Goal: Check status: Check status

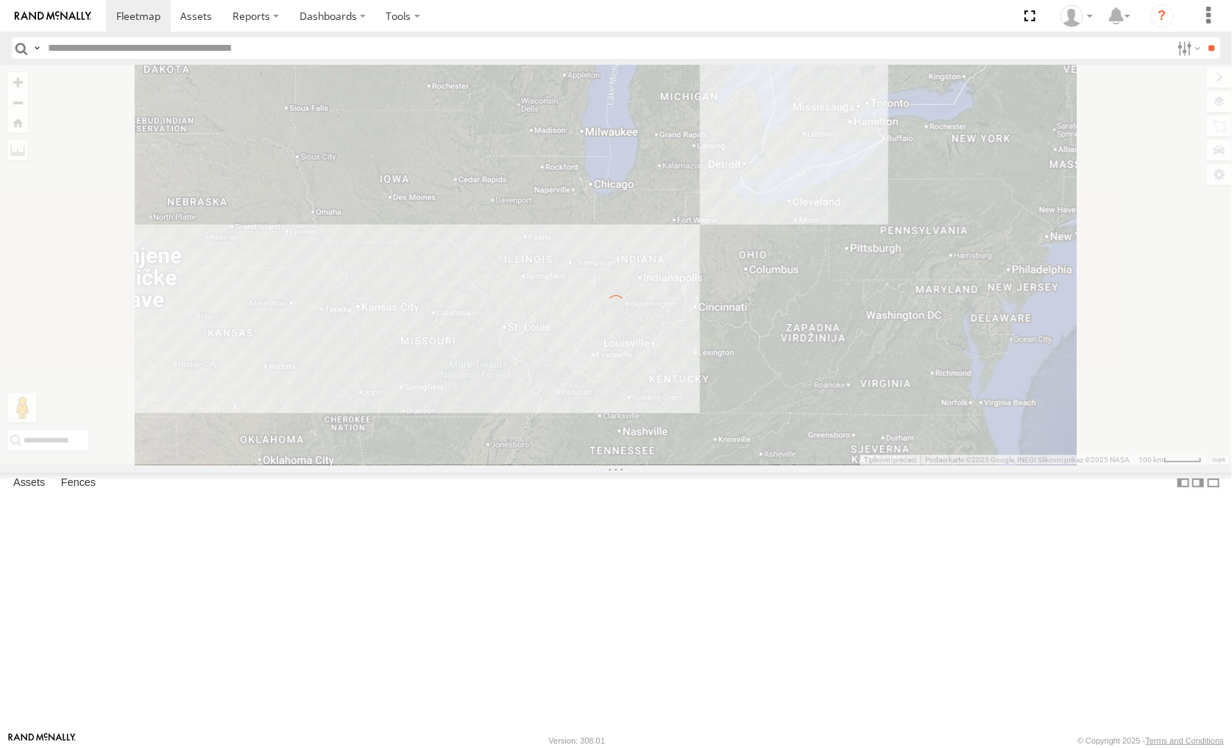
click at [197, 45] on input "text" at bounding box center [606, 48] width 1129 height 21
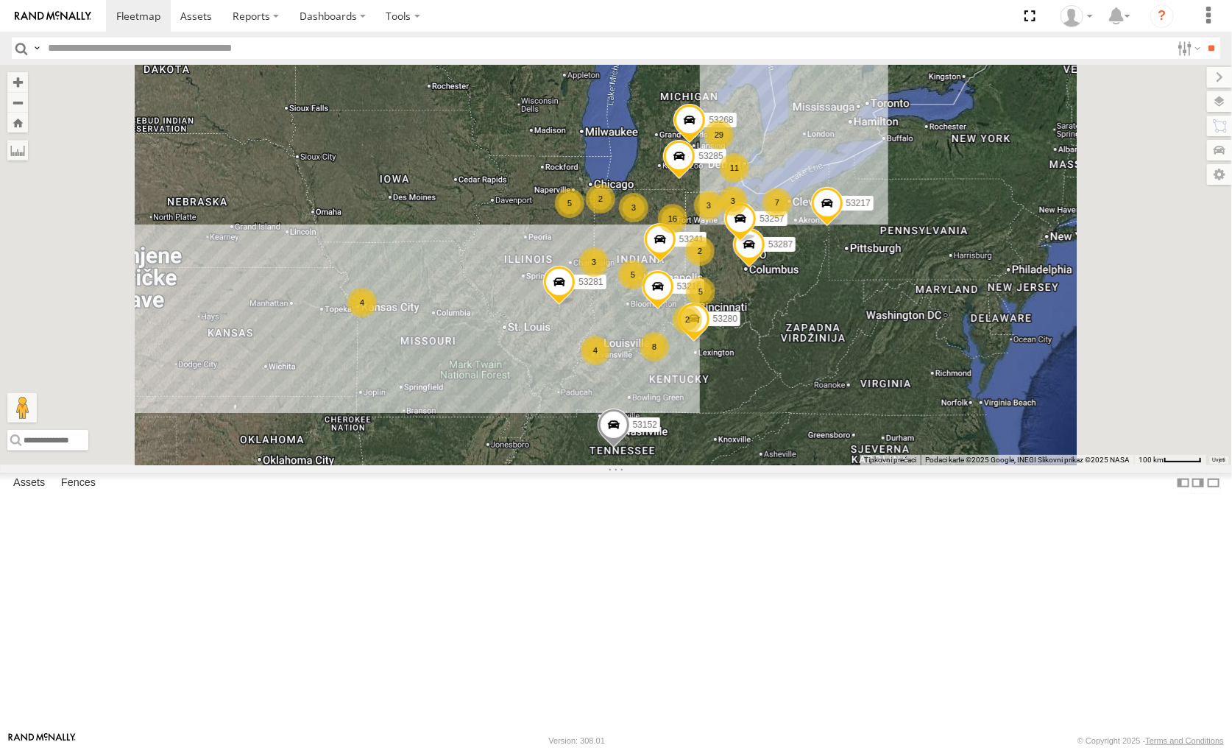
click at [230, 49] on input "text" at bounding box center [606, 48] width 1129 height 21
type input "*****"
click at [1204, 38] on input "**" at bounding box center [1212, 48] width 17 height 21
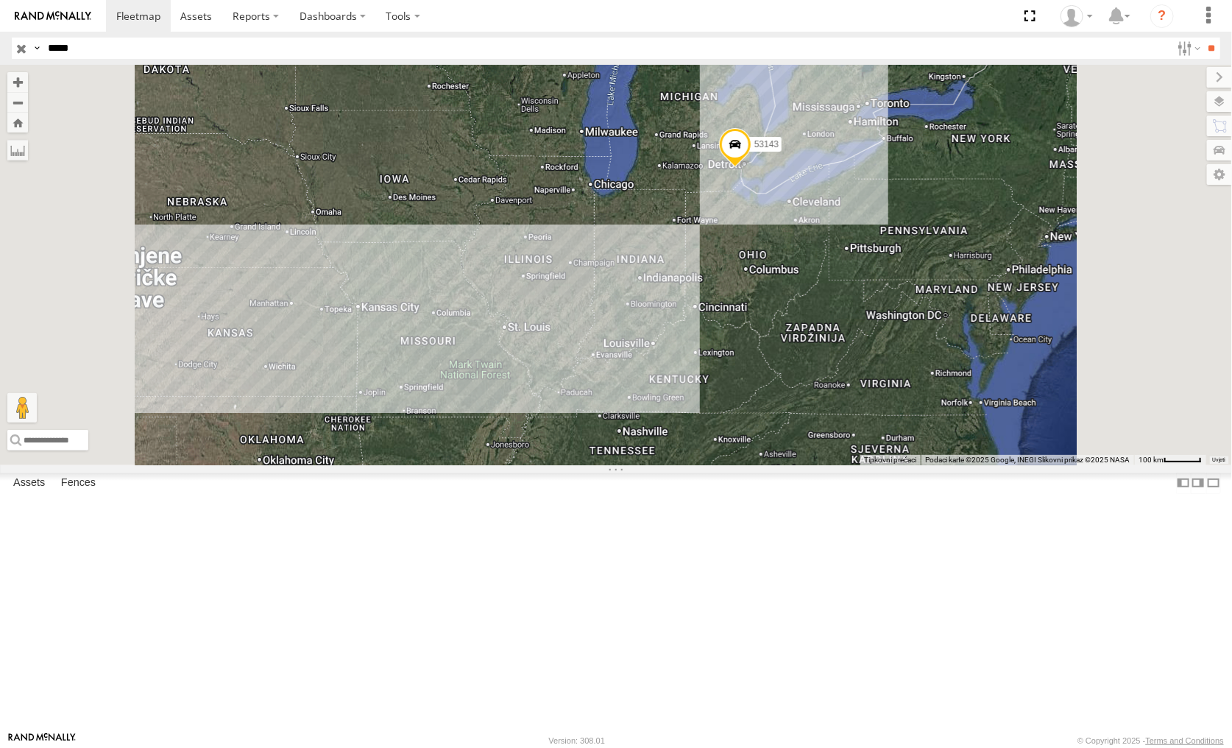
click at [752, 168] on span at bounding box center [735, 148] width 32 height 40
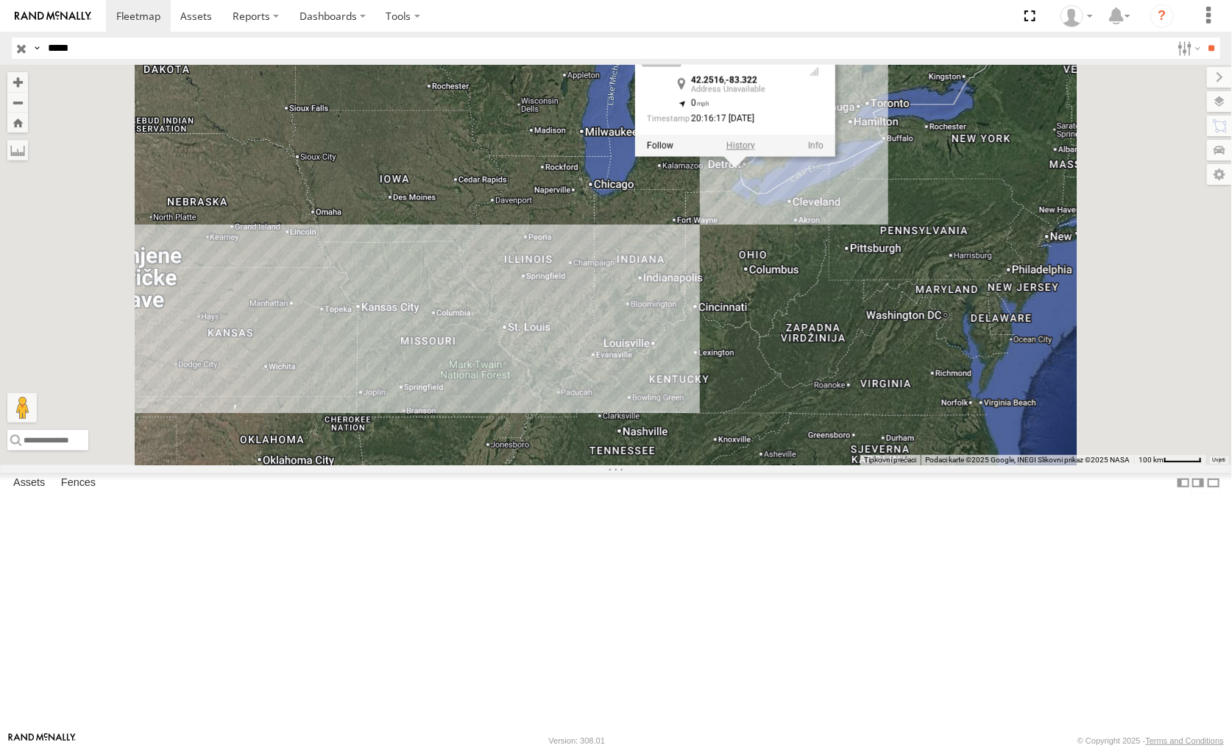
click at [755, 151] on label at bounding box center [741, 146] width 29 height 10
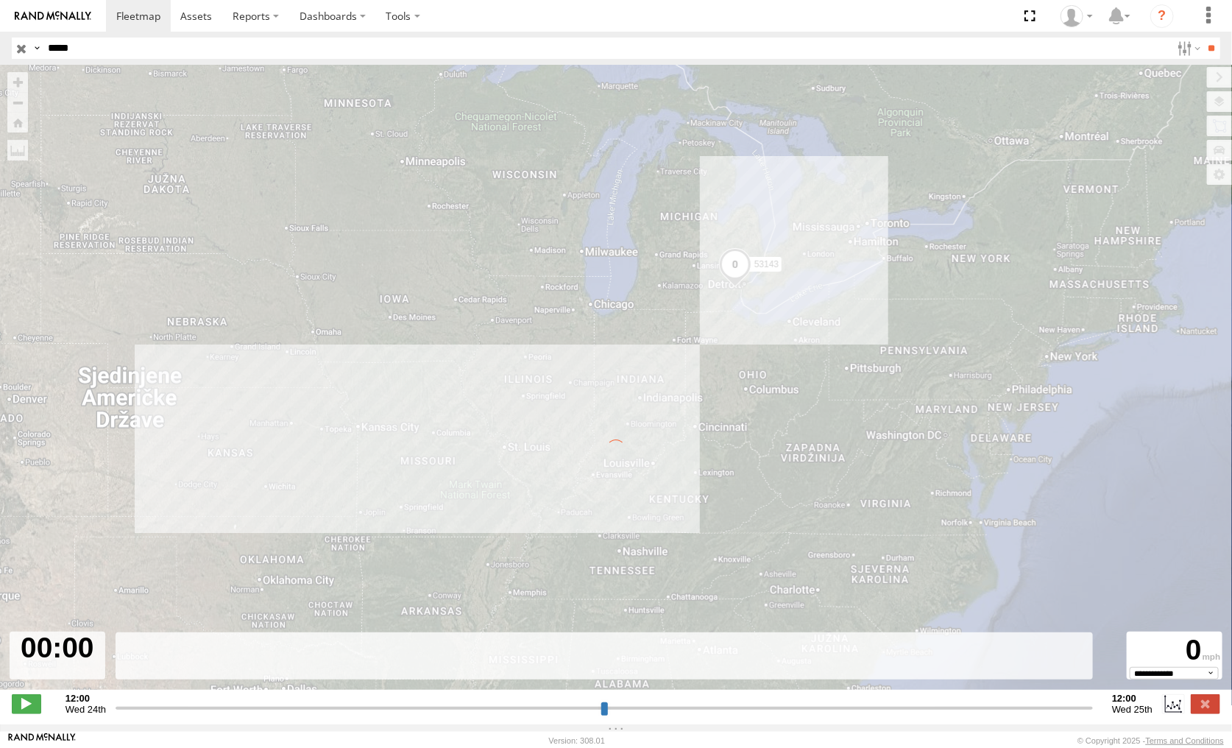
type input "**********"
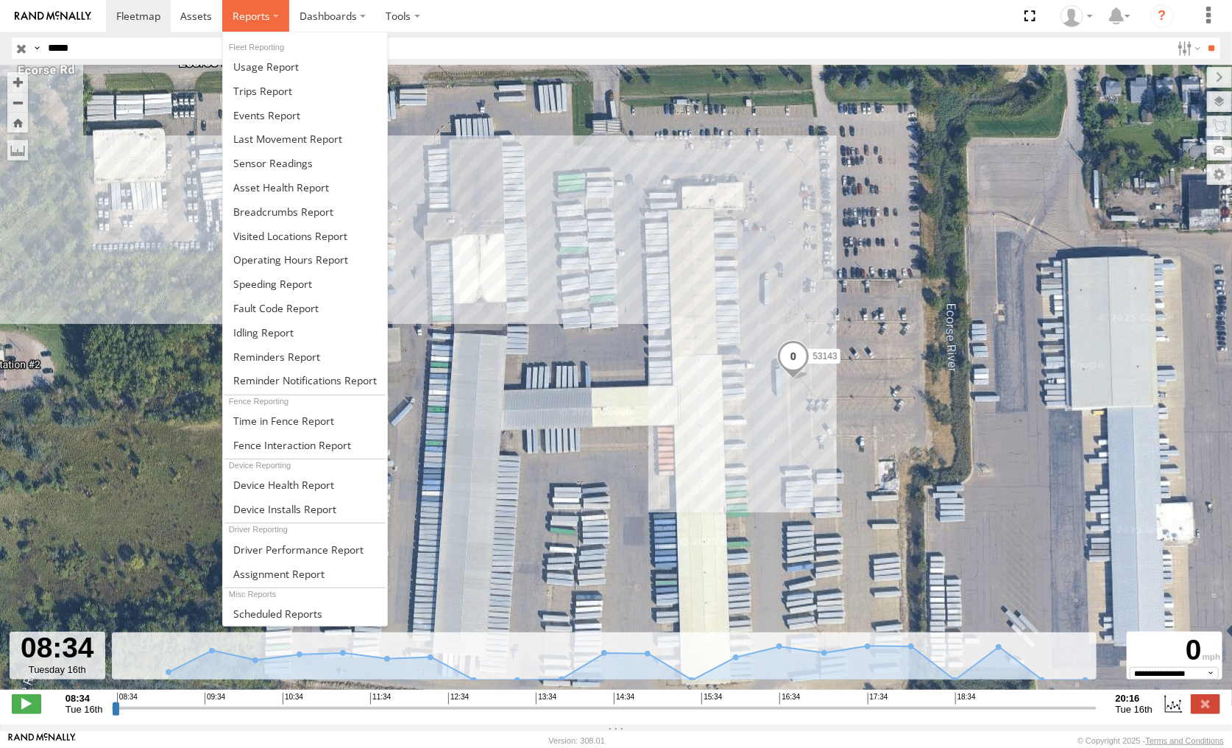
click at [264, 15] on span at bounding box center [252, 16] width 38 height 14
click at [254, 63] on span at bounding box center [266, 67] width 66 height 14
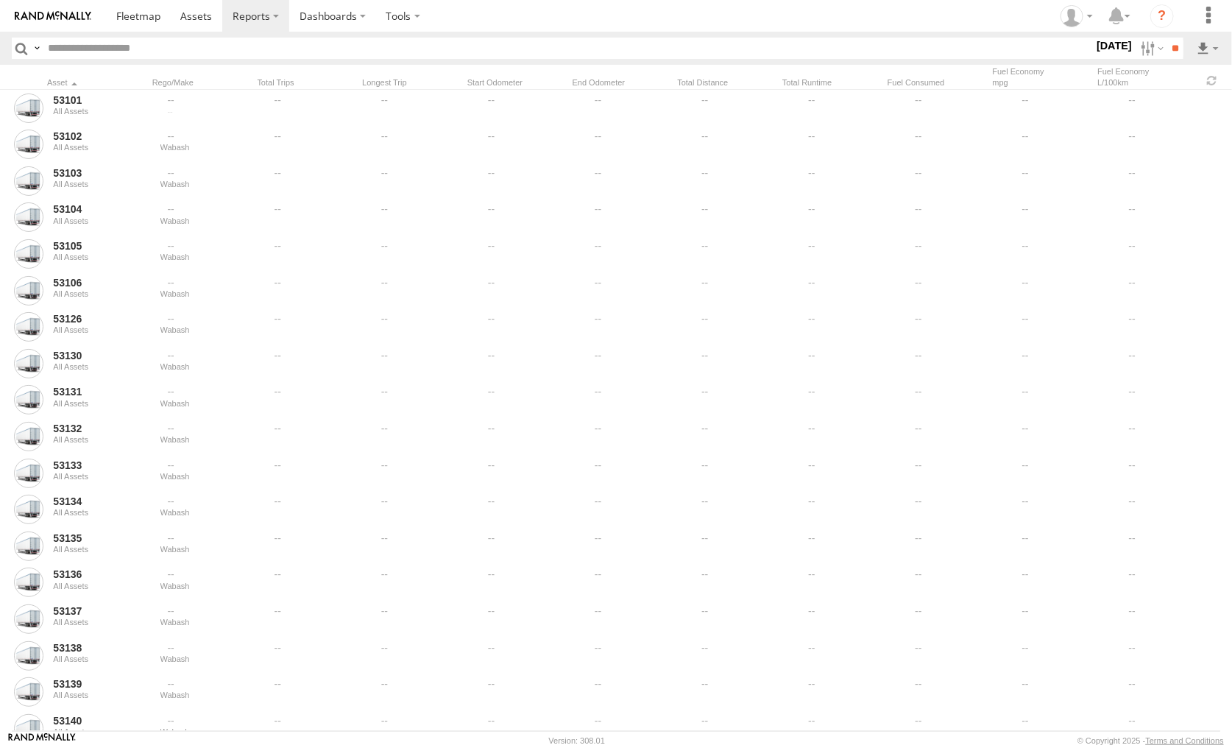
click at [148, 49] on input "text" at bounding box center [568, 48] width 1052 height 21
type input "*****"
click at [1167, 38] on input "**" at bounding box center [1175, 48] width 17 height 21
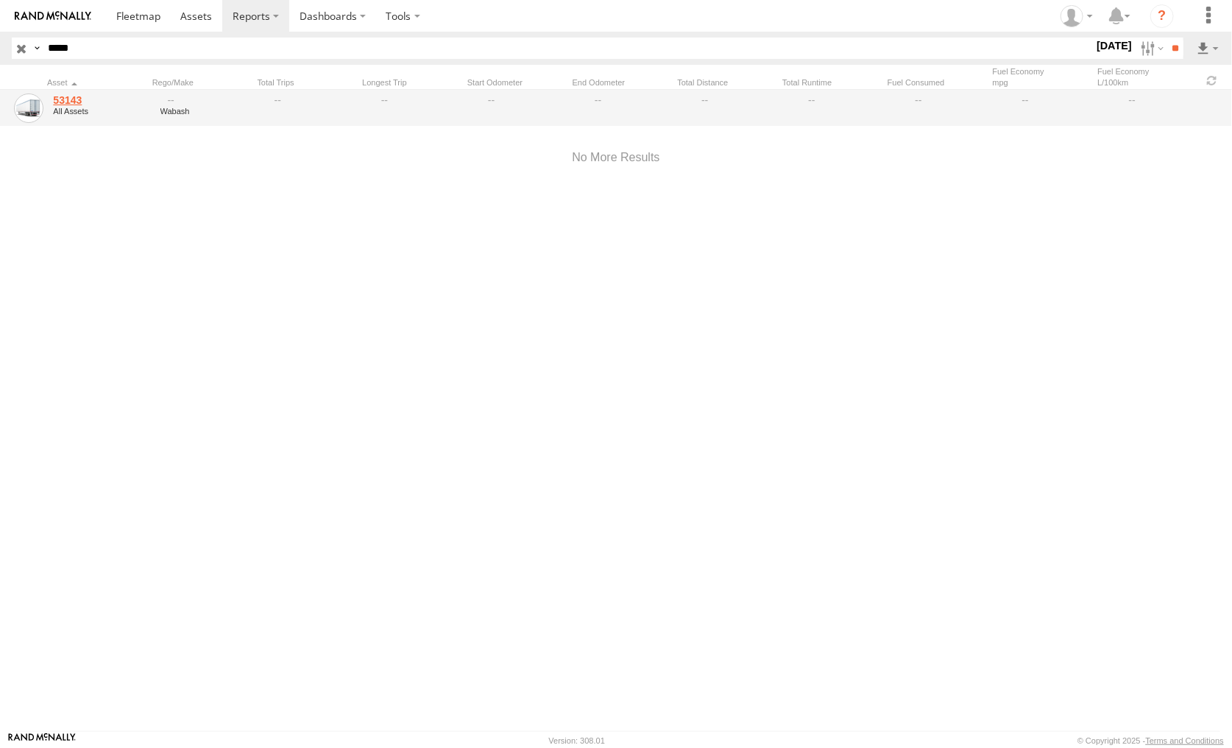
click at [125, 102] on link "53143" at bounding box center [101, 99] width 97 height 13
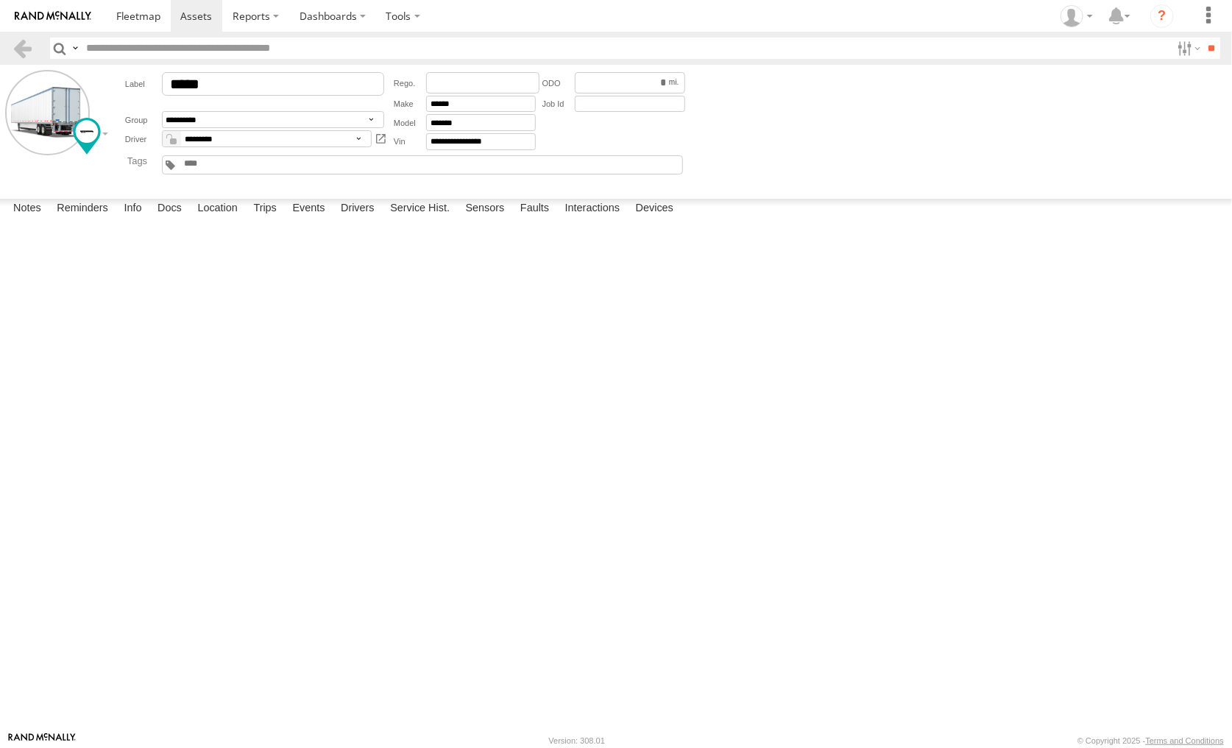
click at [312, 219] on label "Events" at bounding box center [308, 209] width 47 height 21
click at [0, 0] on label "[STREET_ADDRESS] 42.2516 -83.322" at bounding box center [0, 0] width 0 height 0
click at [0, 0] on button "Satelit" at bounding box center [0, 0] width 0 height 0
click at [0, 0] on label "×" at bounding box center [0, 0] width 0 height 0
click at [0, 0] on label "I-94 Abbot,MI 42.2873 -83.80125" at bounding box center [0, 0] width 0 height 0
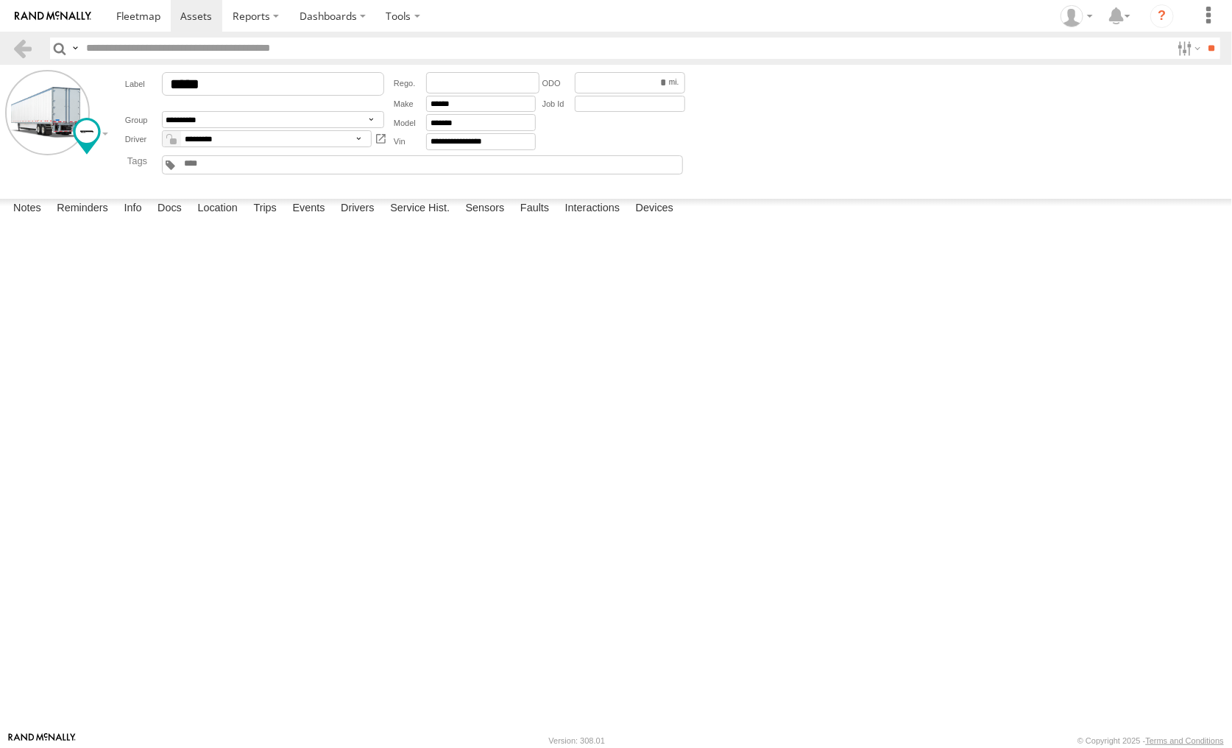
click at [0, 0] on div "Location Details ×" at bounding box center [0, 0] width 0 height 0
click at [0, 0] on label "×" at bounding box center [0, 0] width 0 height 0
click at [138, 9] on span at bounding box center [138, 16] width 44 height 14
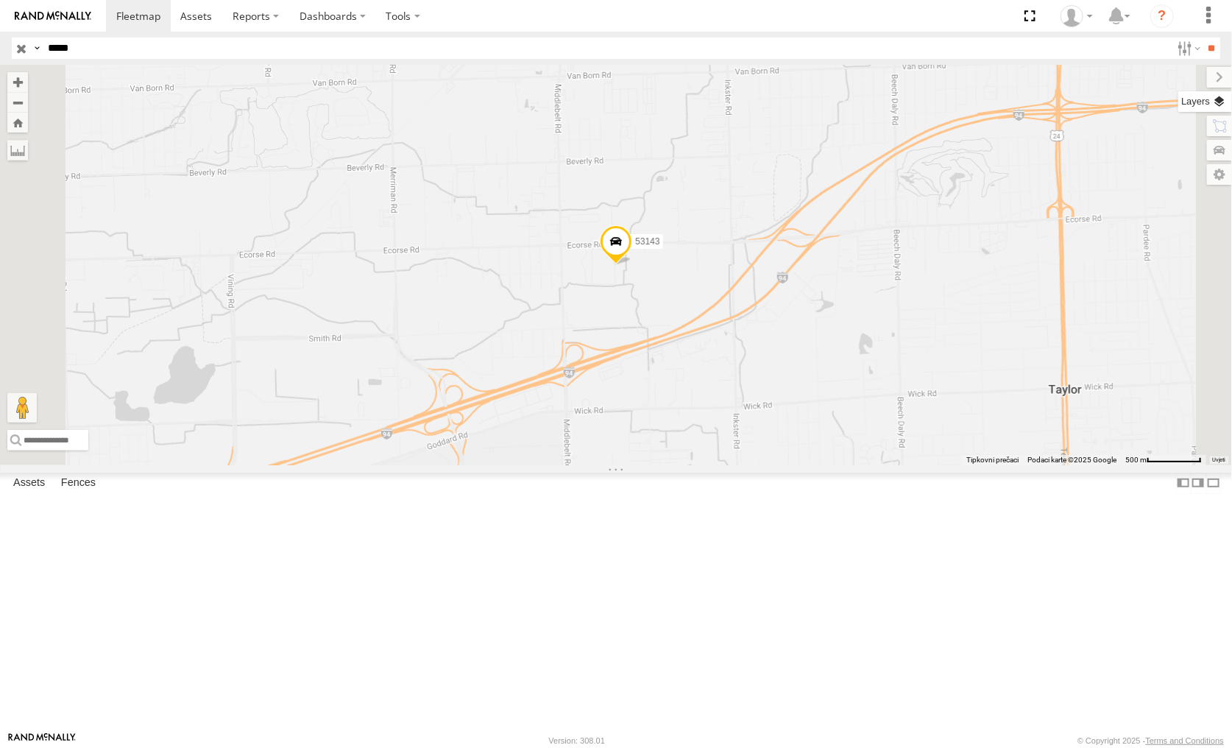
click at [1224, 104] on label at bounding box center [1206, 101] width 54 height 21
click at [0, 0] on label at bounding box center [0, 0] width 0 height 0
click at [0, 0] on span "Satellite + Roadmap" at bounding box center [0, 0] width 0 height 0
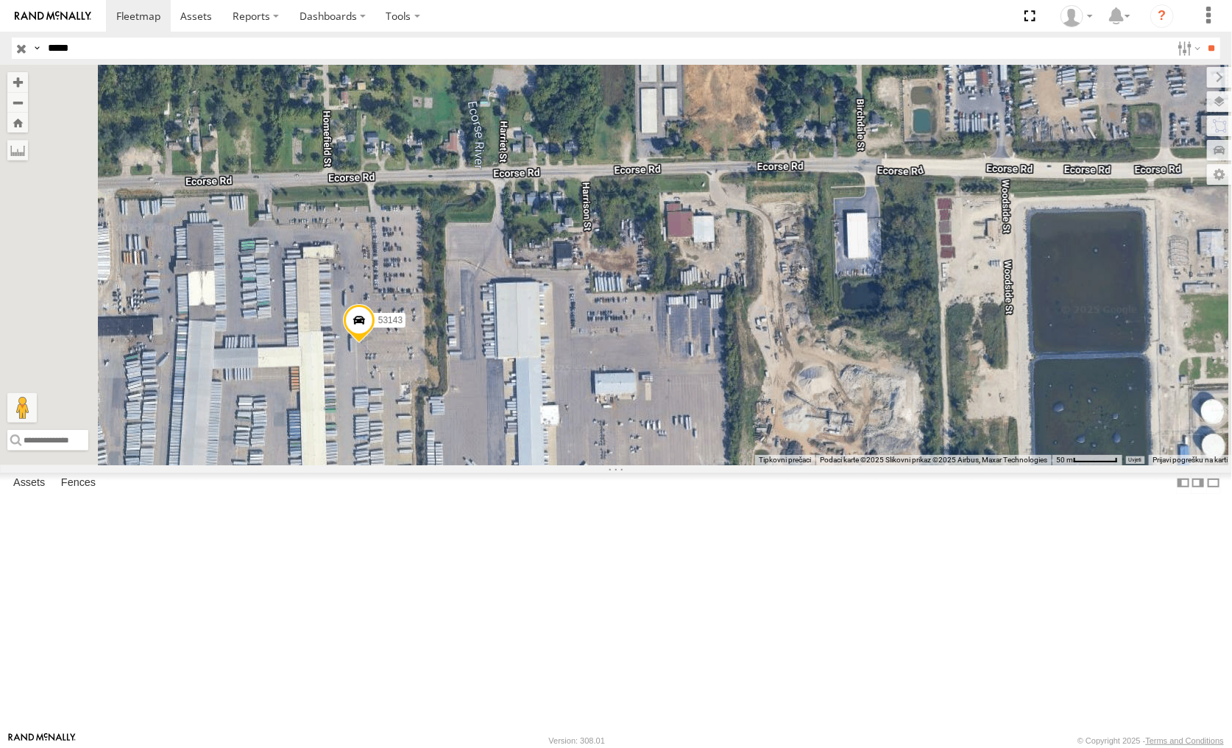
drag, startPoint x: 534, startPoint y: 498, endPoint x: 744, endPoint y: 462, distance: 212.8
click at [744, 462] on div "53143" at bounding box center [616, 265] width 1232 height 400
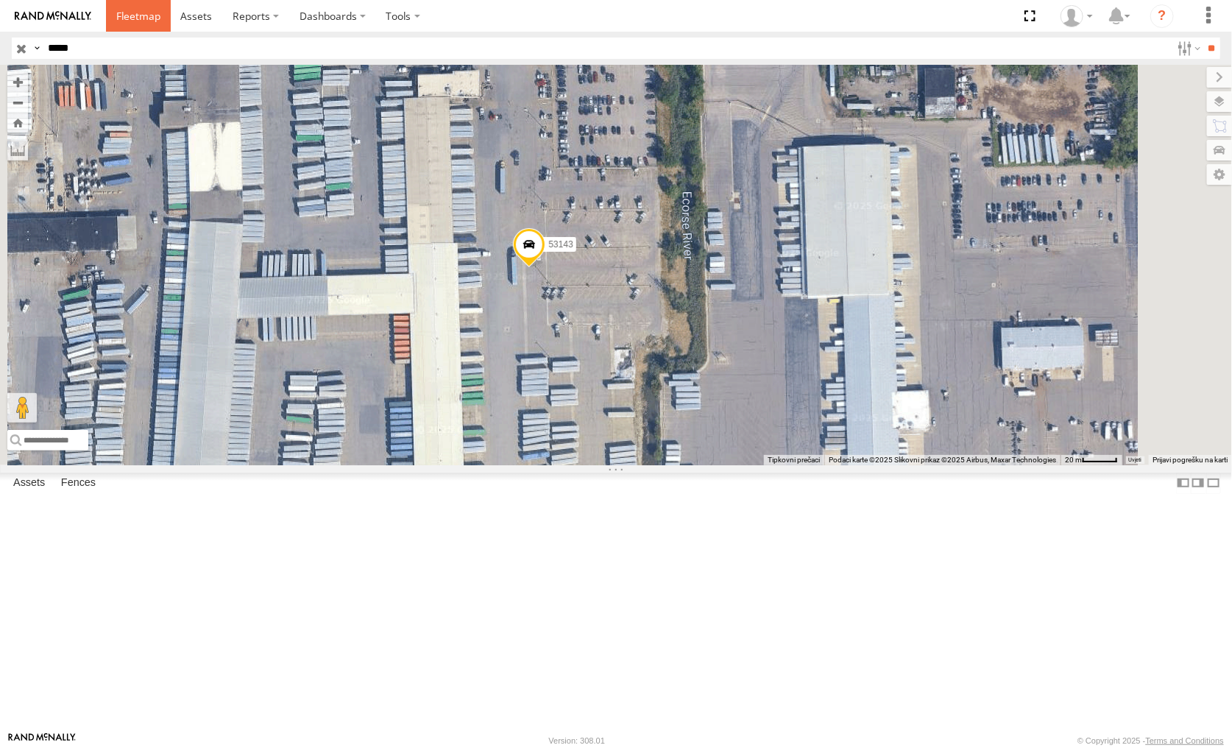
click at [135, 19] on span at bounding box center [138, 16] width 44 height 14
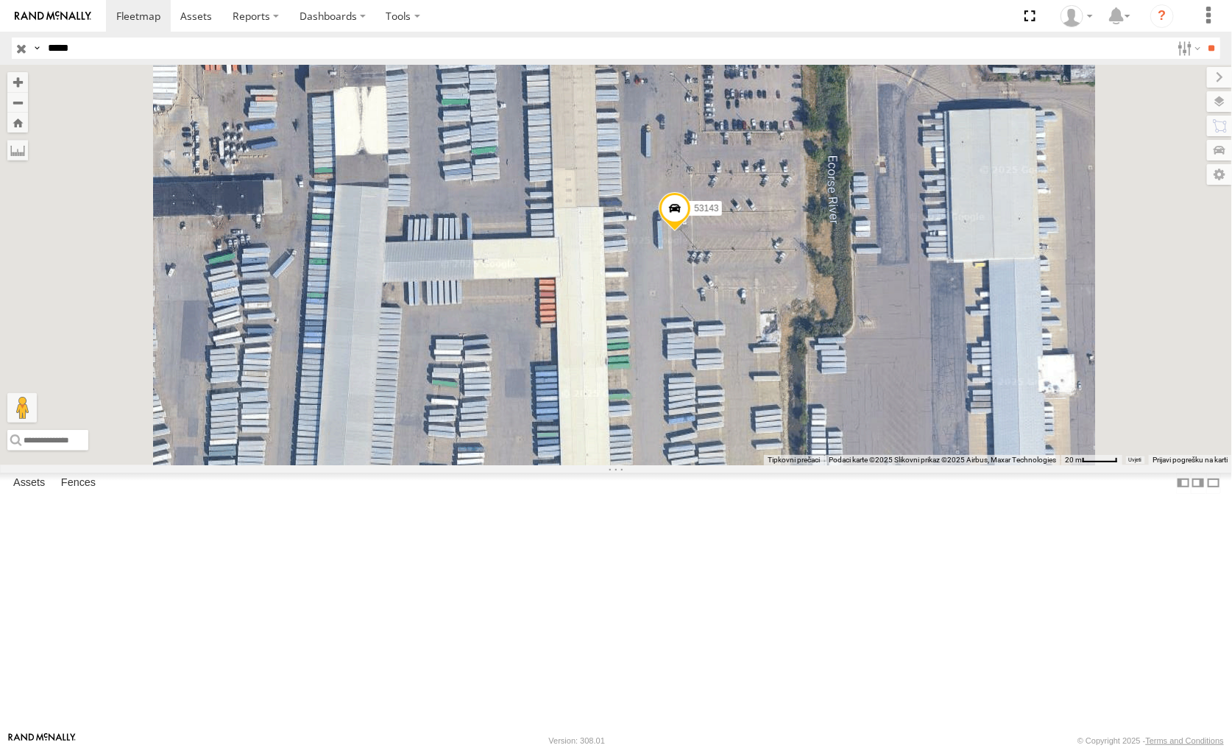
click at [13, 45] on input "button" at bounding box center [21, 48] width 19 height 21
